Goal: Obtain resource: Obtain resource

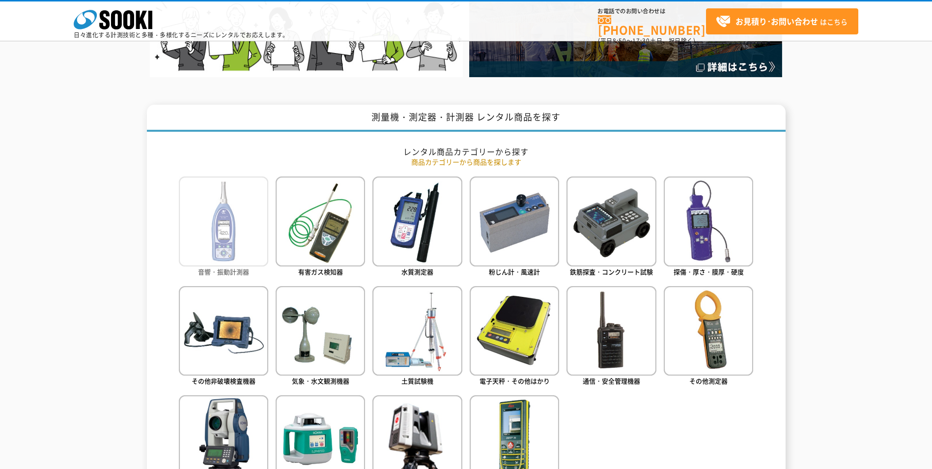
scroll to position [393, 0]
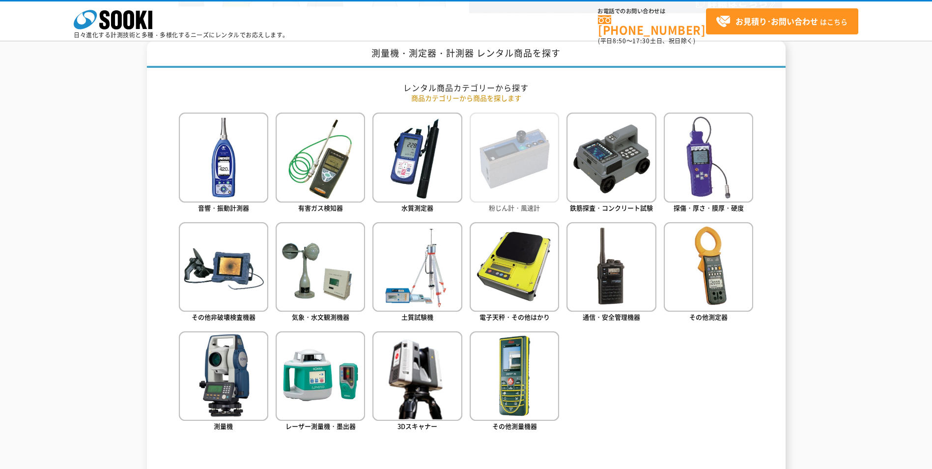
click at [495, 173] on img at bounding box center [514, 157] width 89 height 89
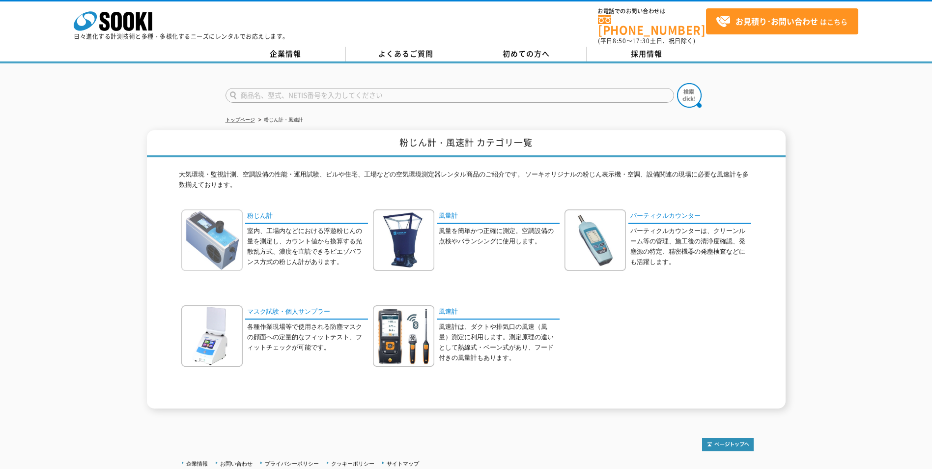
click at [221, 227] on img at bounding box center [211, 239] width 61 height 61
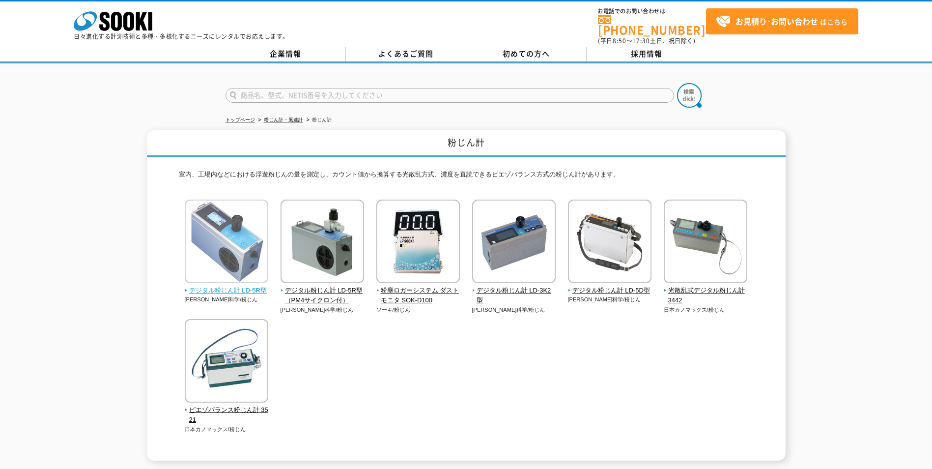
click at [225, 253] on img at bounding box center [227, 242] width 84 height 86
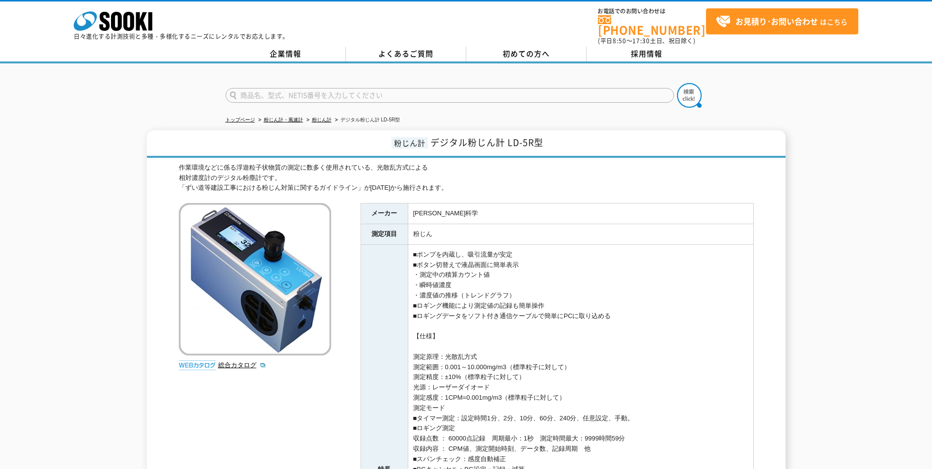
click at [211, 360] on img at bounding box center [197, 365] width 37 height 10
click at [241, 361] on link "総合カタログ" at bounding box center [242, 364] width 48 height 7
